Goal: Task Accomplishment & Management: Manage account settings

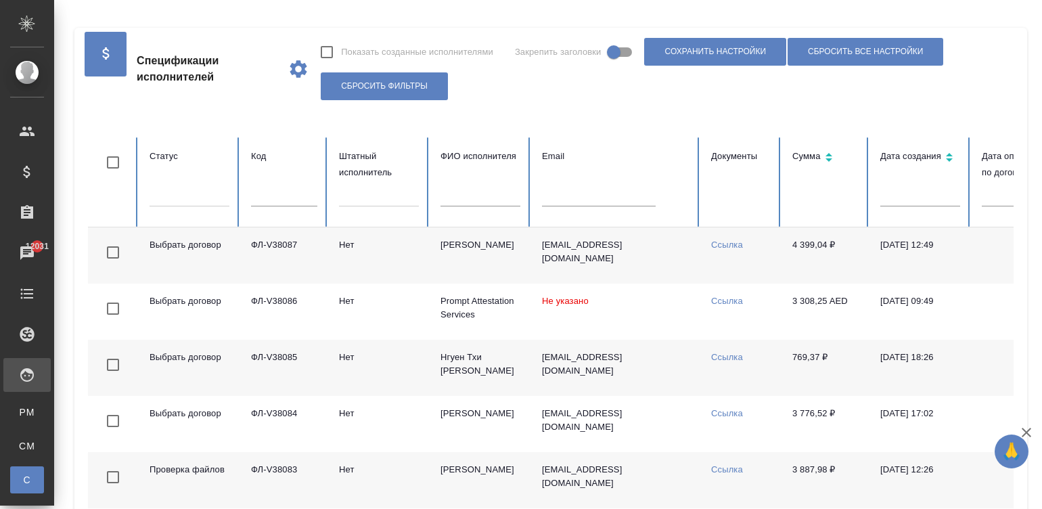
click at [254, 196] on input "text" at bounding box center [284, 196] width 66 height 19
paste input "ФЛ-V37445"
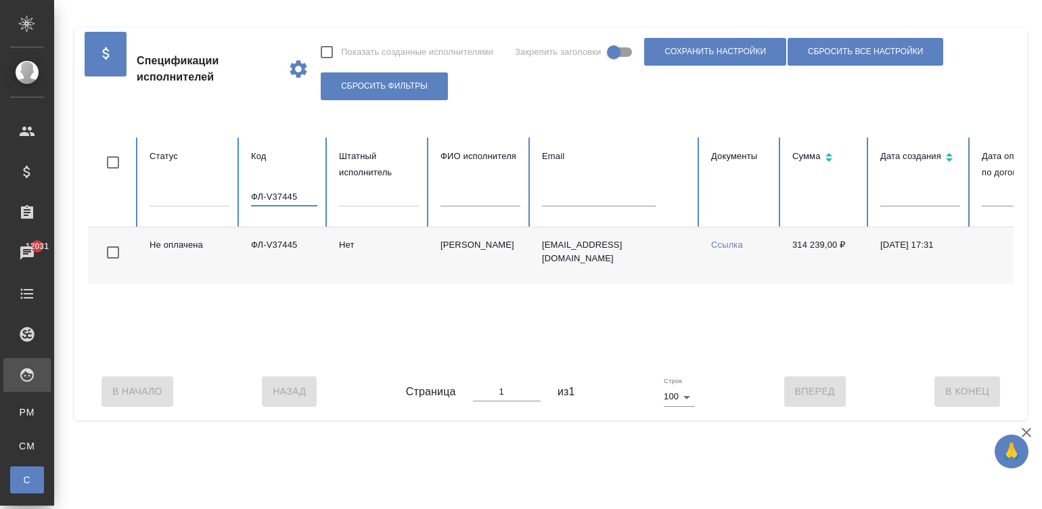
scroll to position [0, 523]
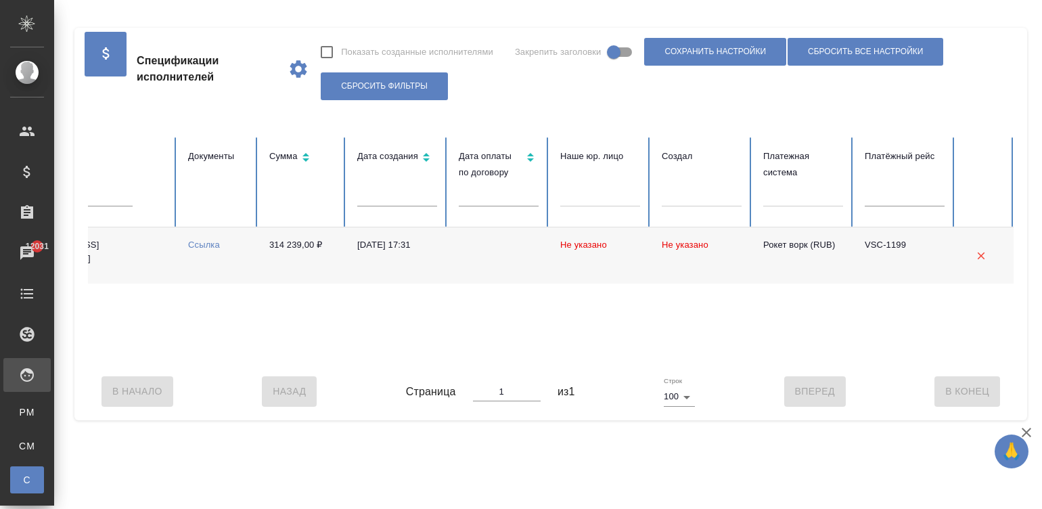
type input "ФЛ-V37445"
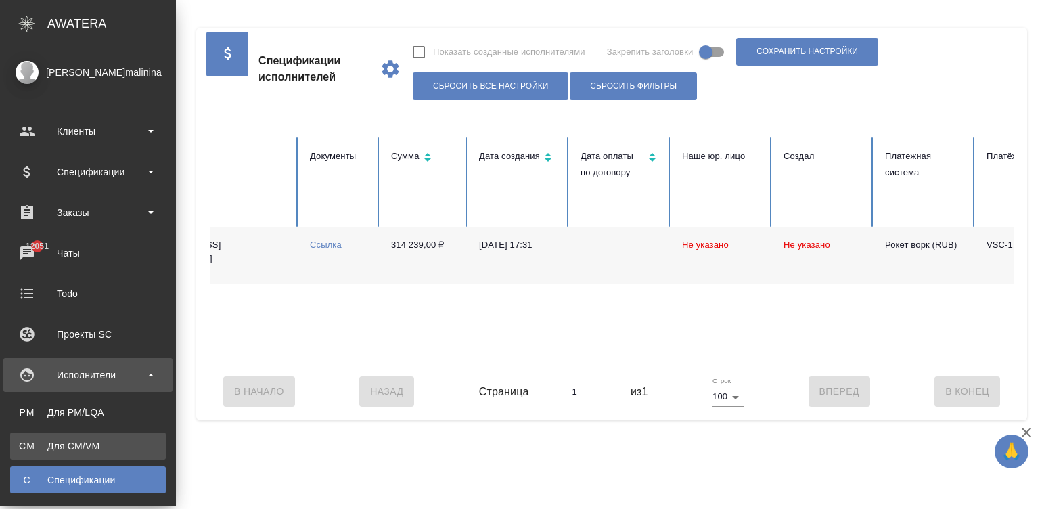
click at [72, 447] on div "Для CM/VM" at bounding box center [88, 446] width 142 height 14
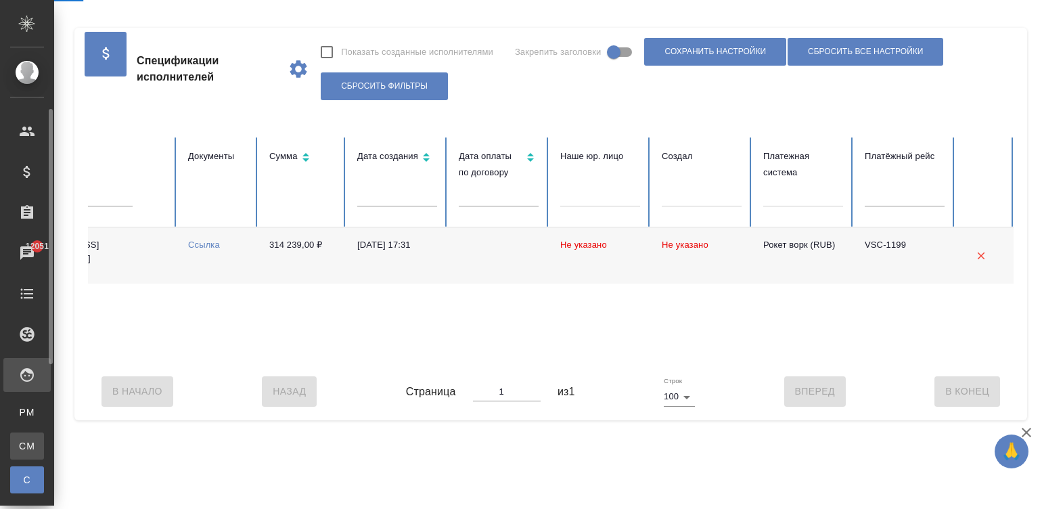
scroll to position [40, 0]
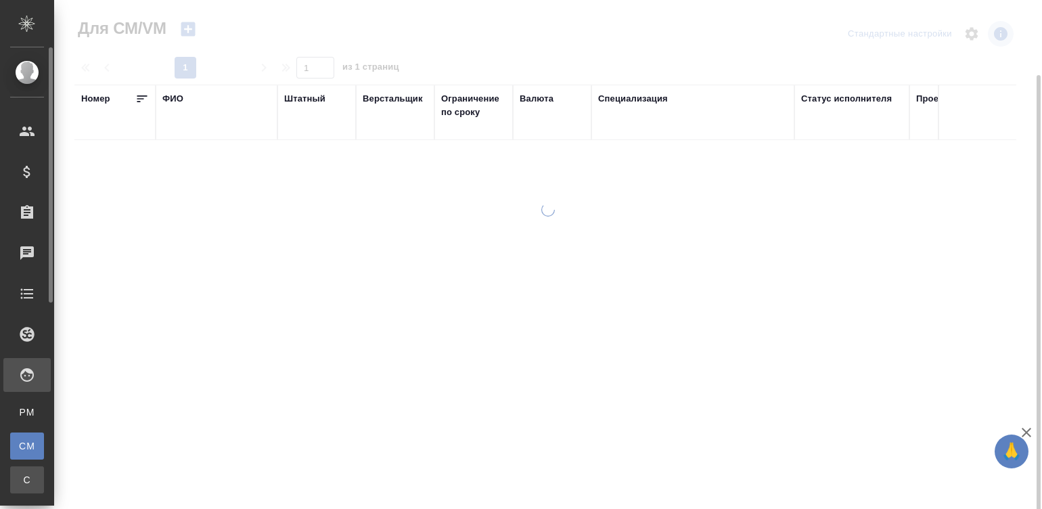
click at [23, 473] on span "С" at bounding box center [27, 480] width 20 height 14
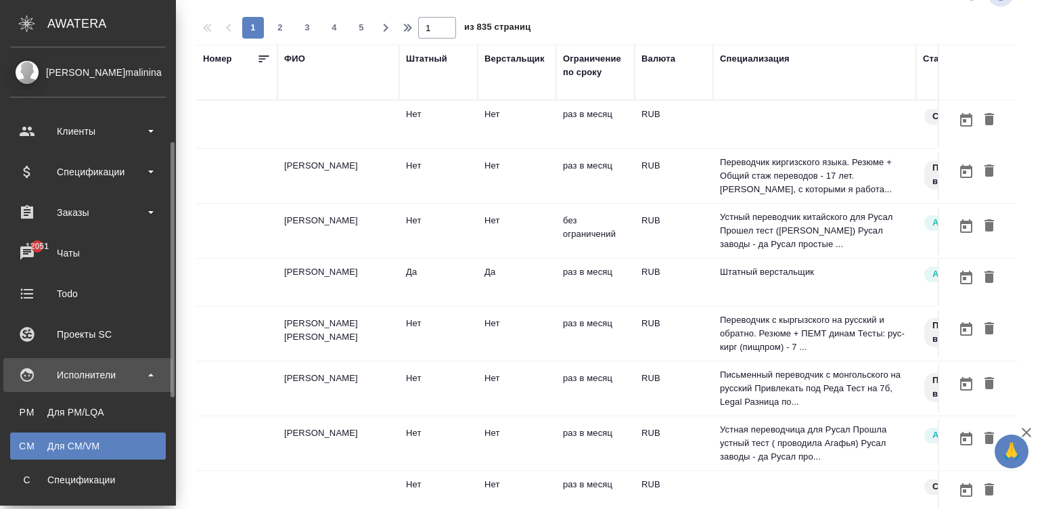
scroll to position [61, 0]
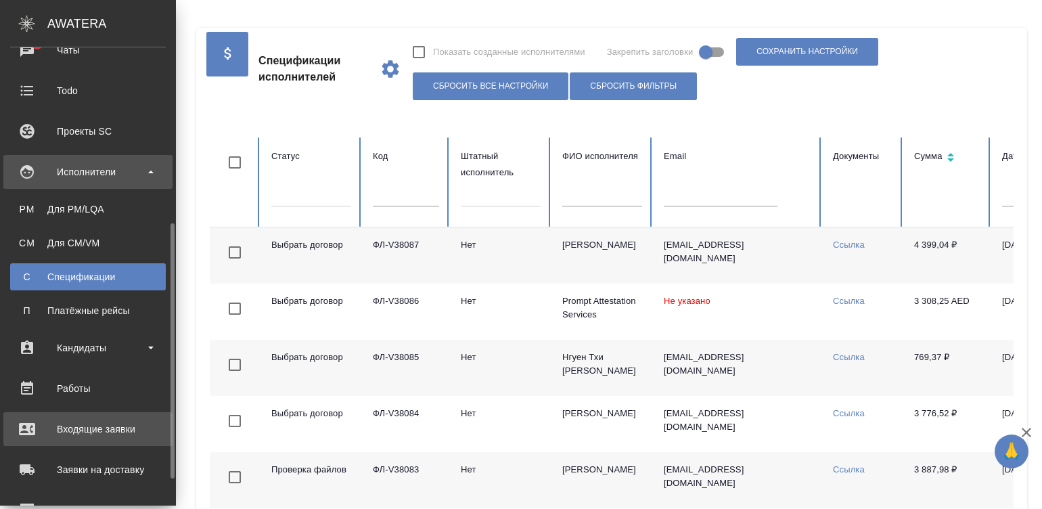
scroll to position [244, 0]
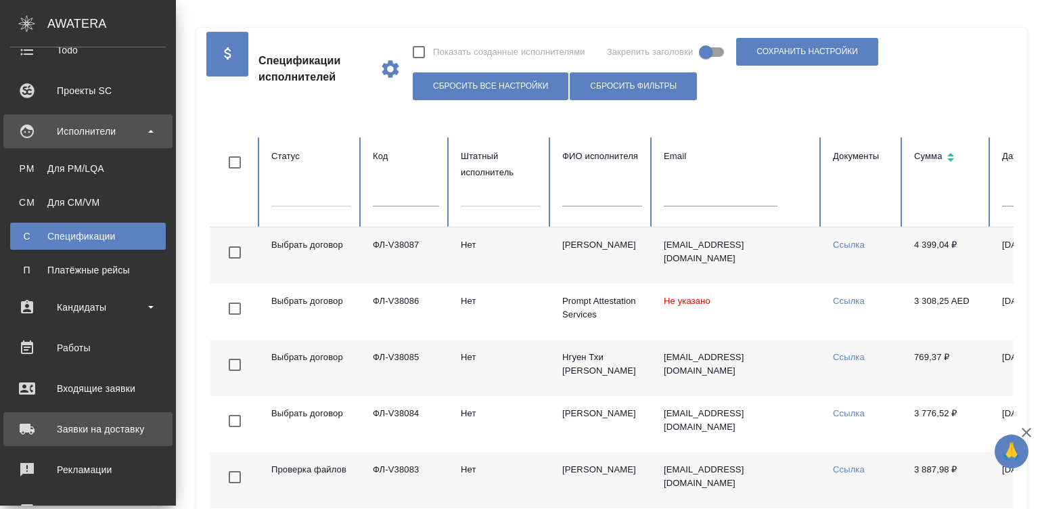
click at [82, 422] on div "Заявки на доставку" at bounding box center [88, 429] width 156 height 20
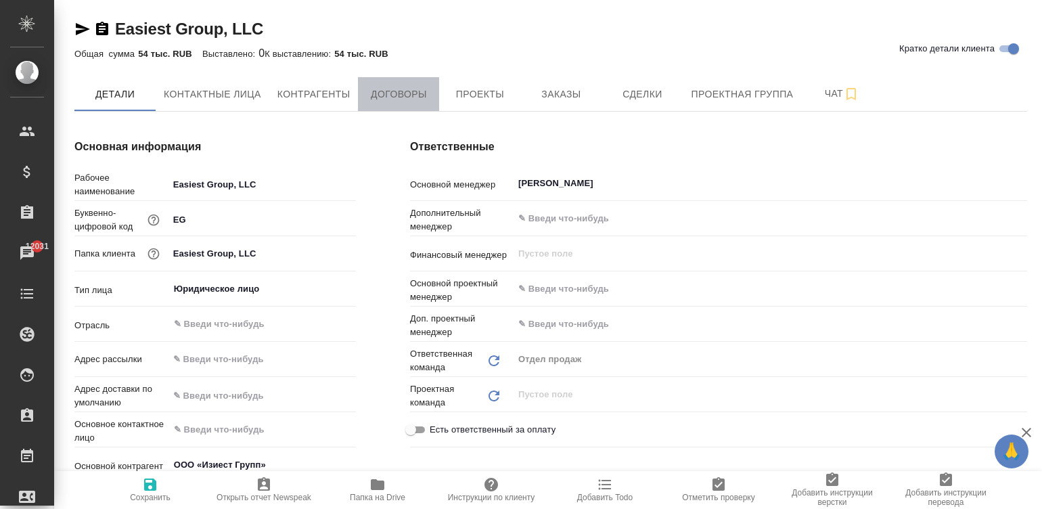
click at [377, 96] on span "Договоры" at bounding box center [398, 94] width 65 height 17
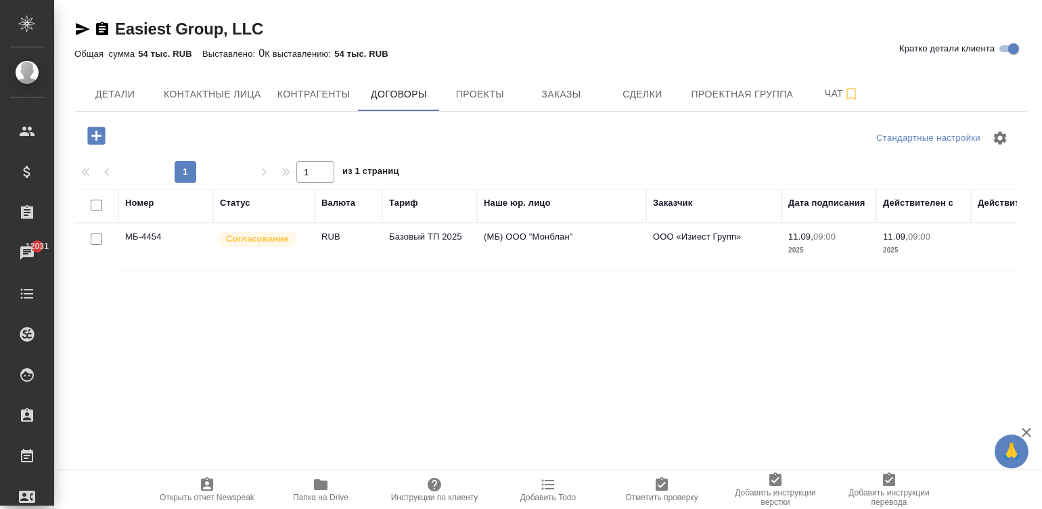
click at [291, 238] on span "Согласование" at bounding box center [257, 239] width 79 height 14
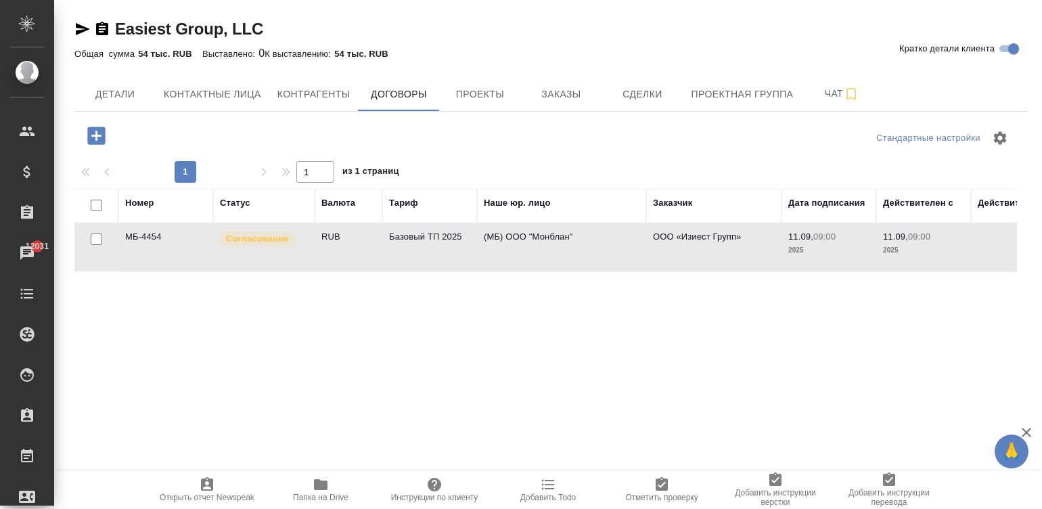
click at [291, 238] on span "Согласование" at bounding box center [257, 239] width 79 height 14
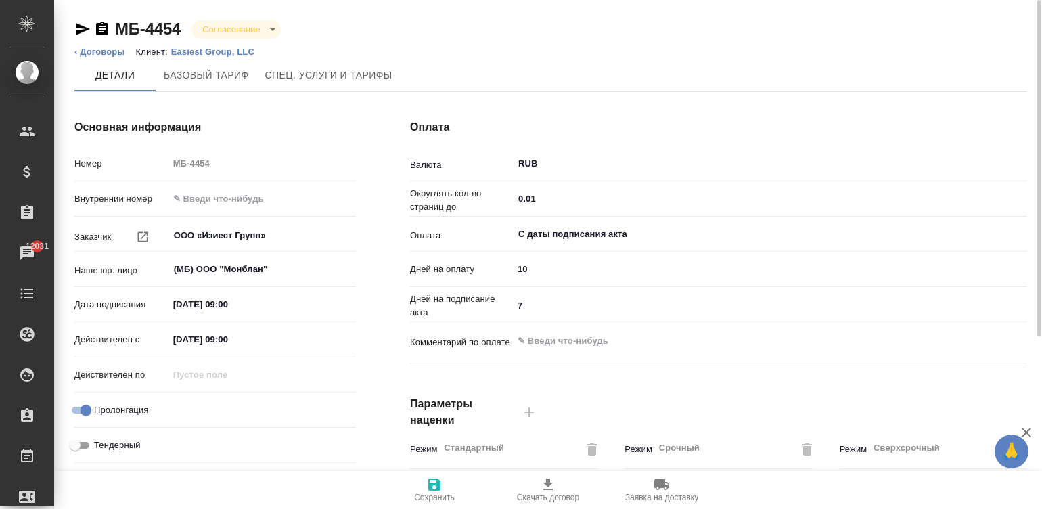
type input "Базовый ТП 2025"
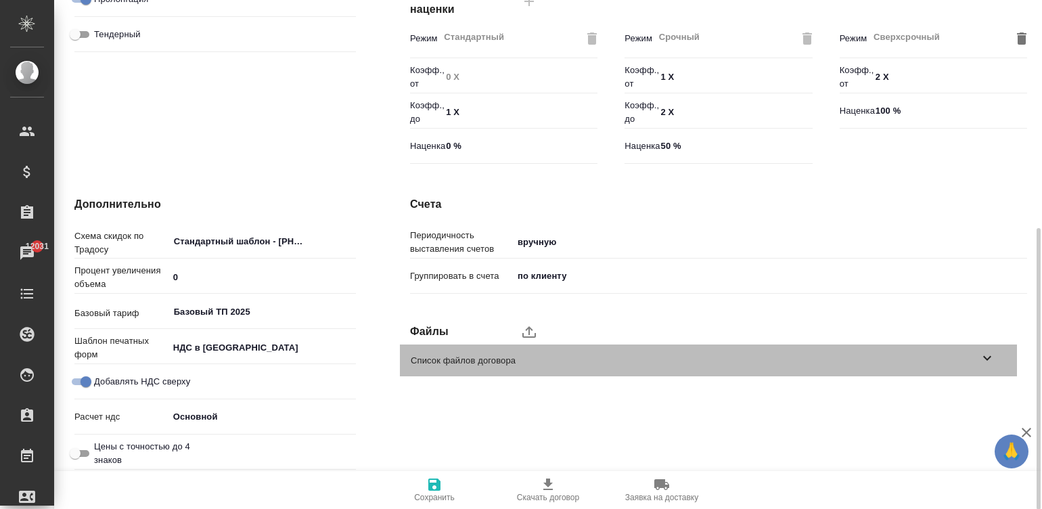
click at [498, 361] on span "Список файлов договора" at bounding box center [695, 361] width 569 height 14
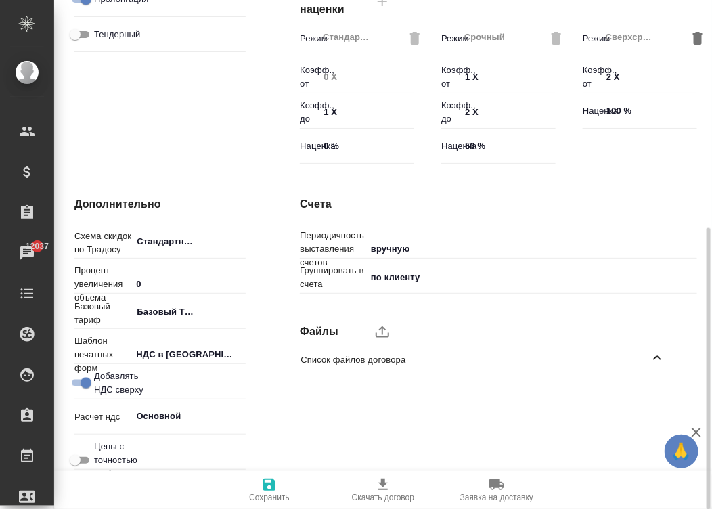
click at [379, 339] on ul "Список файлов договора" at bounding box center [488, 360] width 397 height 43
click at [378, 333] on icon "upload" at bounding box center [382, 332] width 16 height 16
click at [0, 0] on input "upload" at bounding box center [0, 0] width 0 height 0
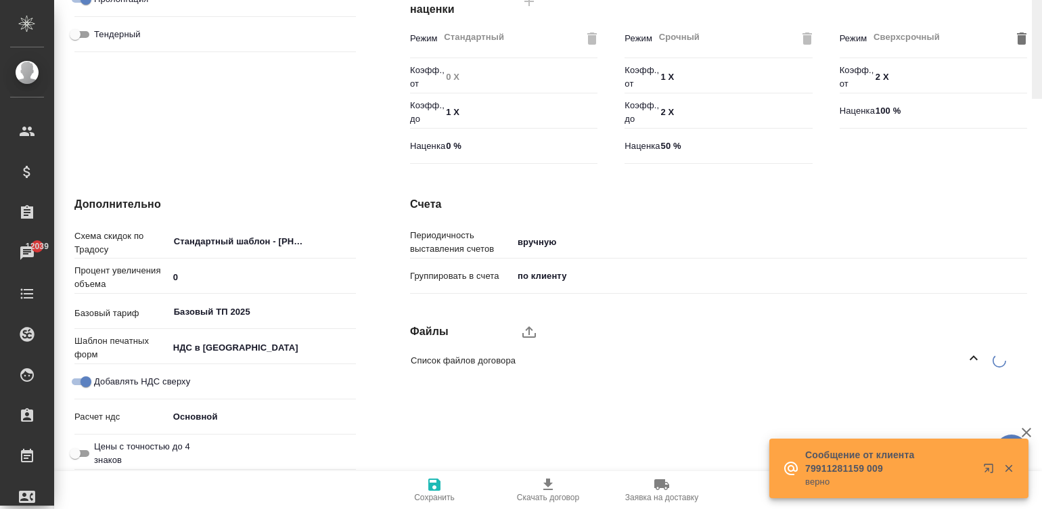
scroll to position [0, 0]
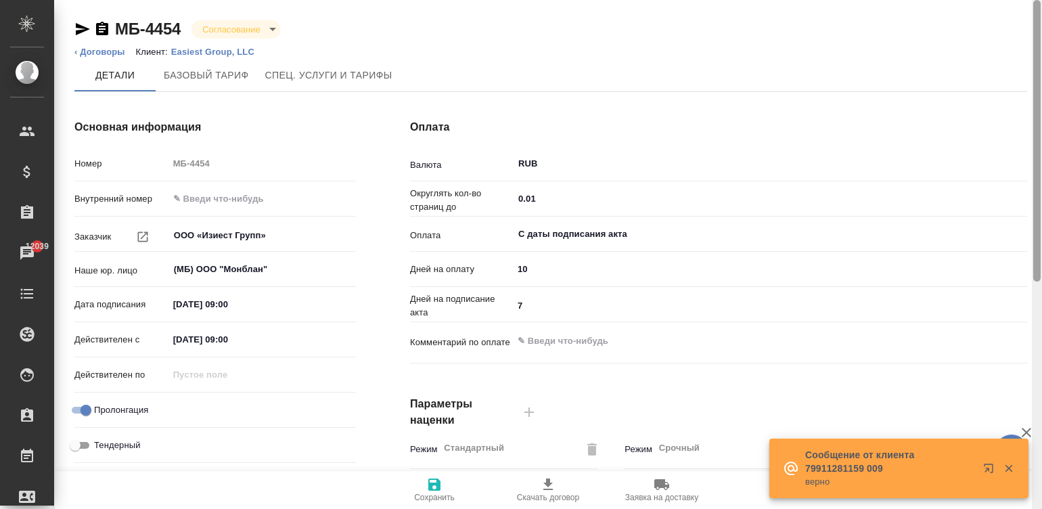
click at [1038, 16] on div at bounding box center [1037, 255] width 10 height 510
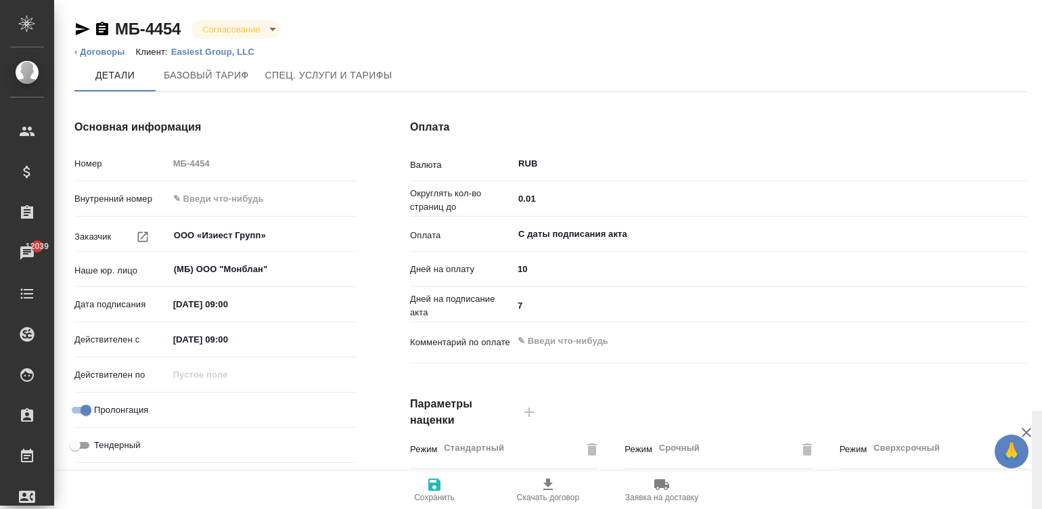
scroll to position [411, 0]
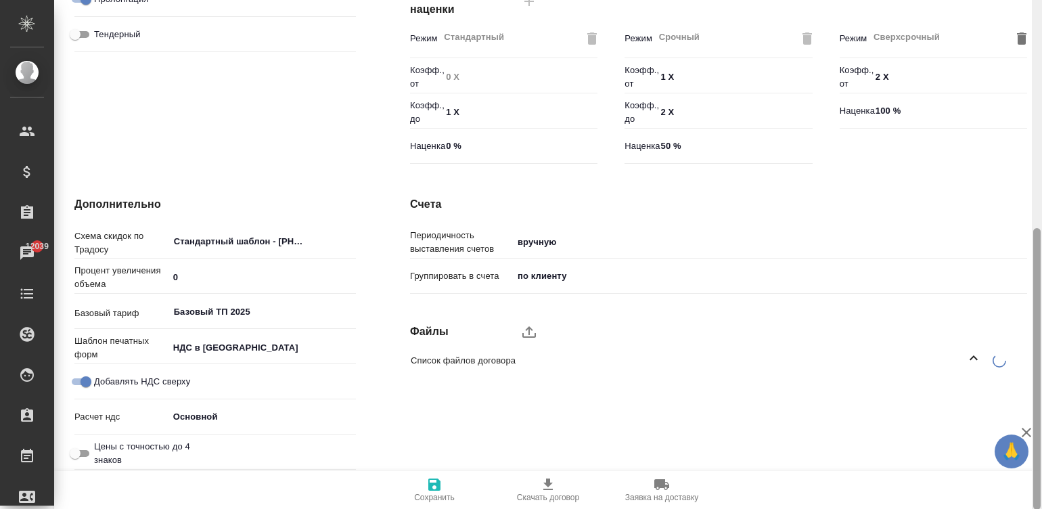
click at [1040, 327] on div at bounding box center [1037, 255] width 10 height 510
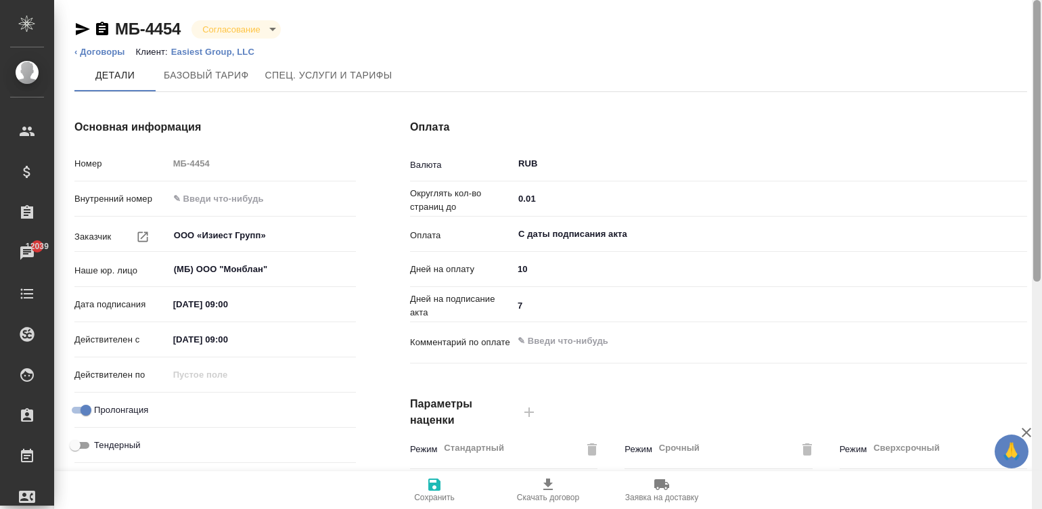
click at [1036, 22] on div at bounding box center [1037, 255] width 10 height 510
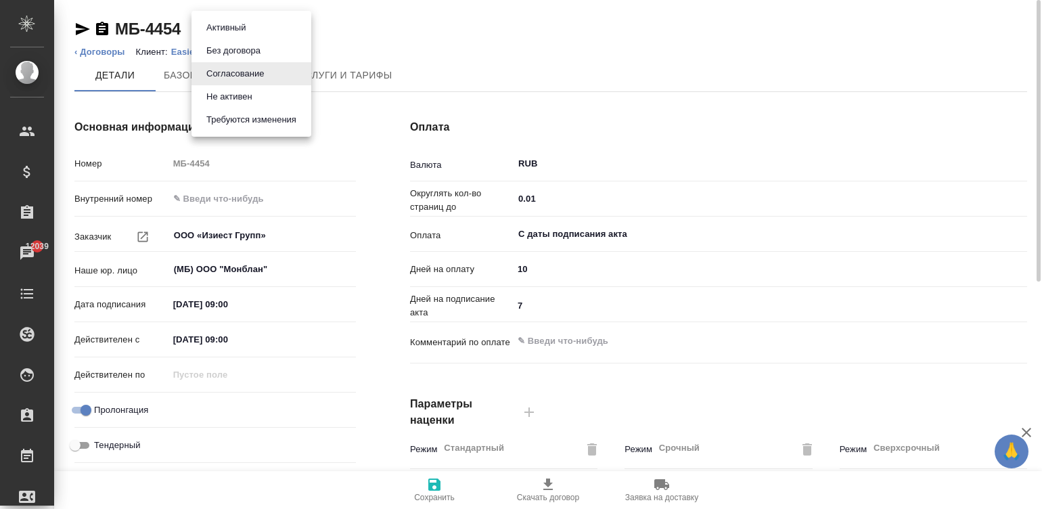
click at [250, 20] on body "🙏 .cls-1 fill:#fff; AWATERA Малинина Мария m.malinina Клиенты Спецификации Зака…" at bounding box center [521, 254] width 1042 height 509
click at [240, 20] on button "Активный" at bounding box center [225, 27] width 47 height 15
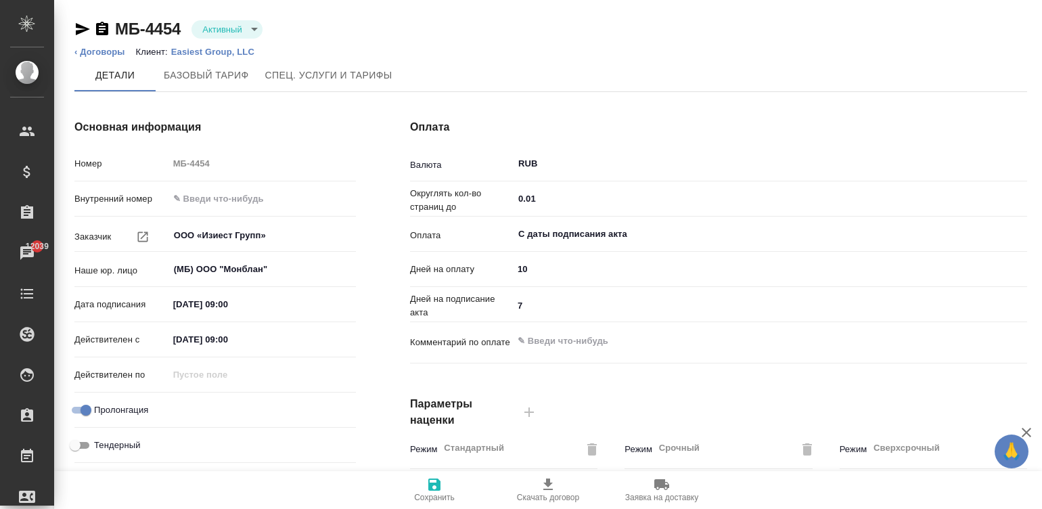
type input "Базовый ТП 2025"
click at [443, 487] on span "Сохранить" at bounding box center [434, 489] width 97 height 26
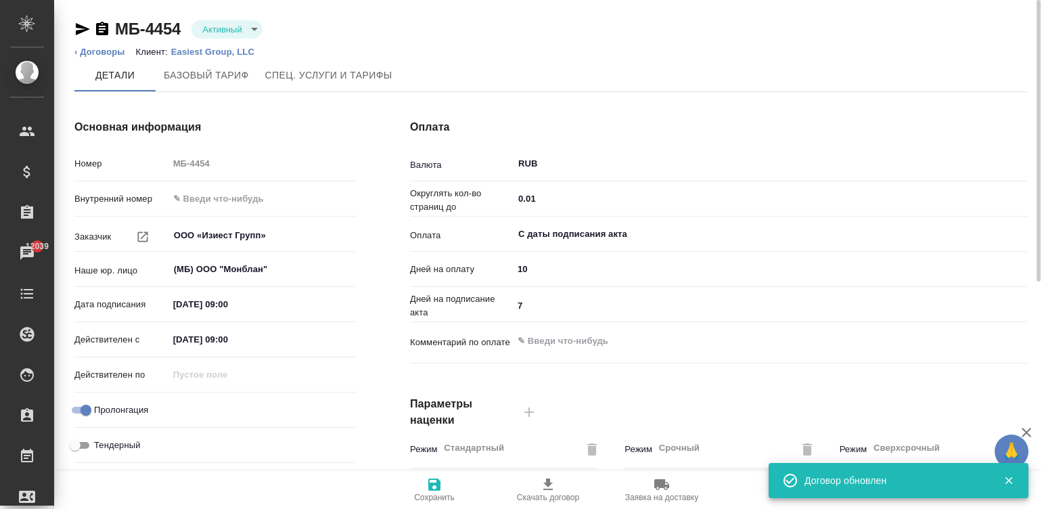
type input "Базовый ТП 2025"
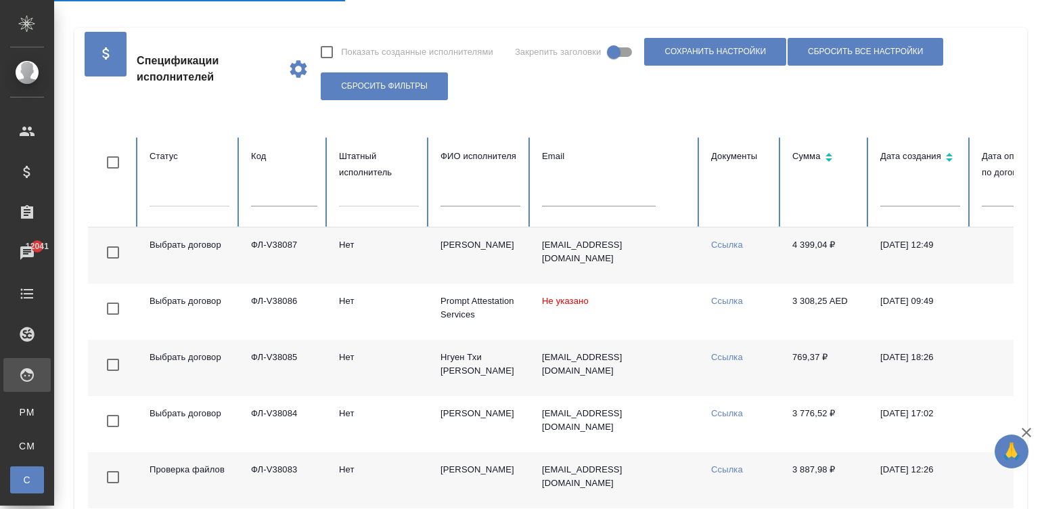
checkbox input "false"
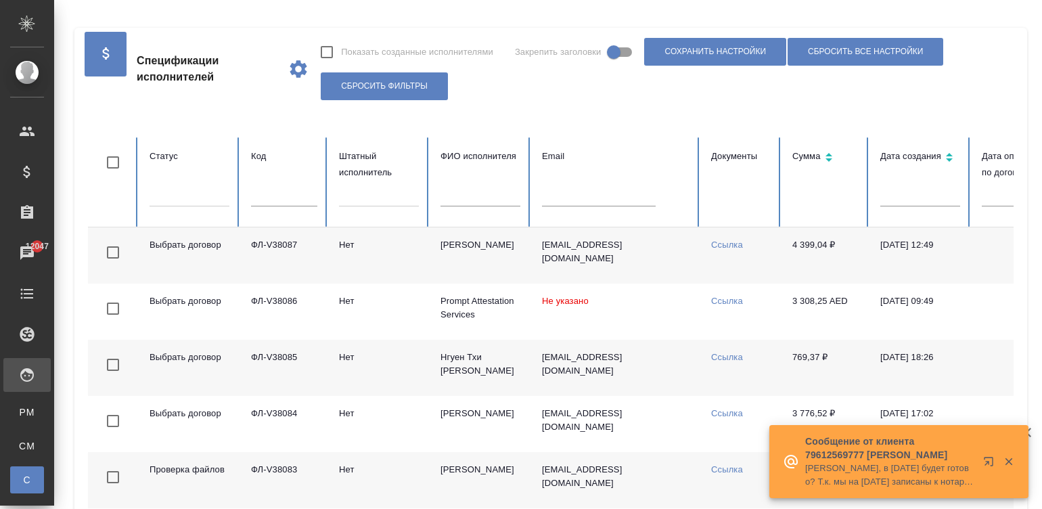
click at [586, 187] on input "text" at bounding box center [599, 196] width 114 height 19
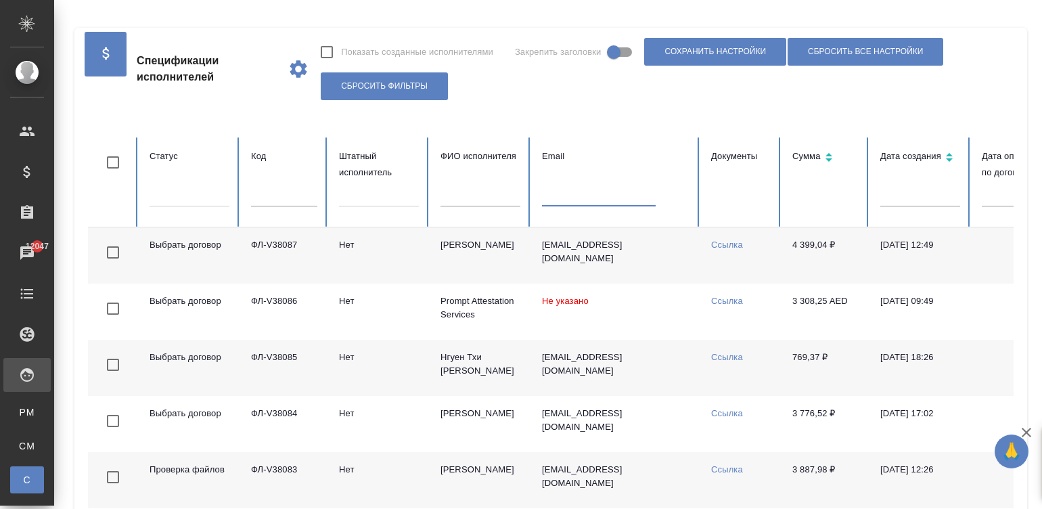
click at [610, 196] on input "text" at bounding box center [599, 196] width 114 height 19
paste input "[EMAIL_ADDRESS][PERSON_NAME][DOMAIN_NAME]"
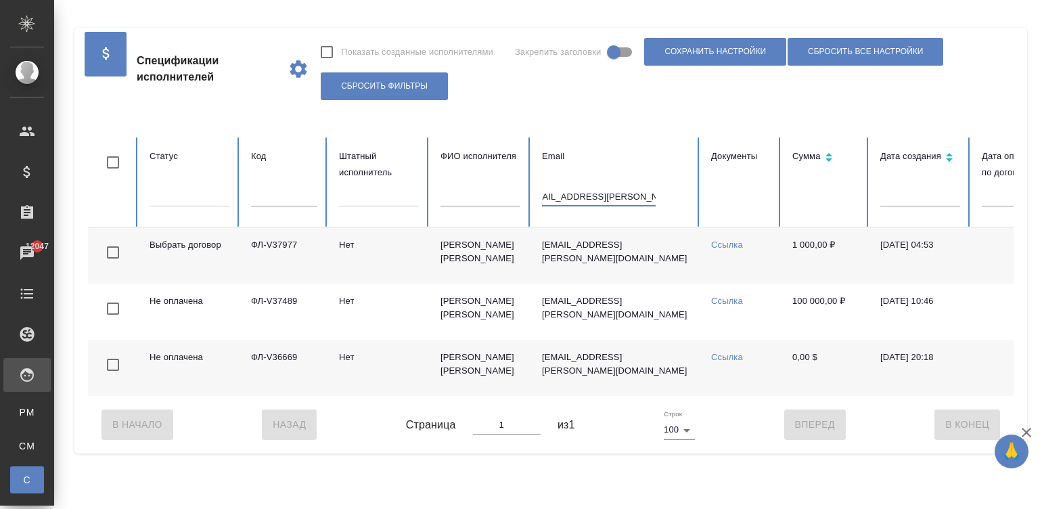
type input "[EMAIL_ADDRESS][PERSON_NAME][DOMAIN_NAME]"
